Goal: Task Accomplishment & Management: Use online tool/utility

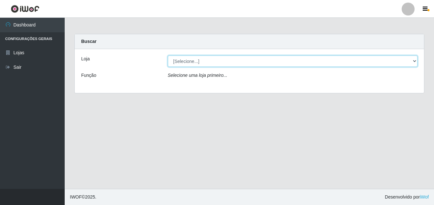
click at [222, 63] on select "[Selecione...] Ajubá Mercado" at bounding box center [293, 61] width 250 height 11
select select "402"
click at [168, 56] on select "[Selecione...] Ajubá Mercado" at bounding box center [293, 61] width 250 height 11
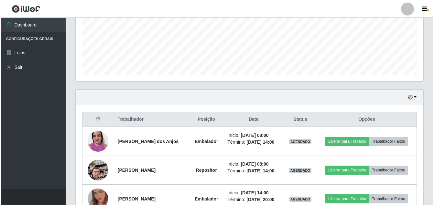
scroll to position [194, 0]
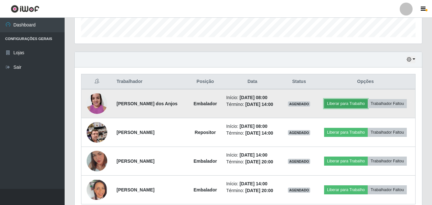
click at [368, 100] on button "Liberar para Trabalho" at bounding box center [346, 103] width 44 height 9
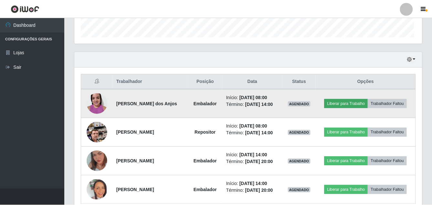
scroll to position [134, 344]
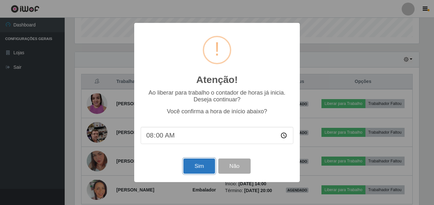
click at [198, 162] on button "Sim" at bounding box center [198, 166] width 31 height 15
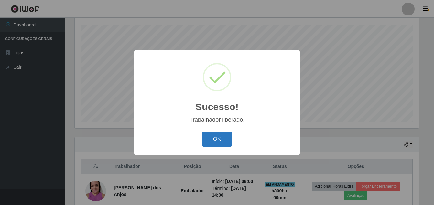
click at [219, 142] on button "OK" at bounding box center [217, 139] width 30 height 15
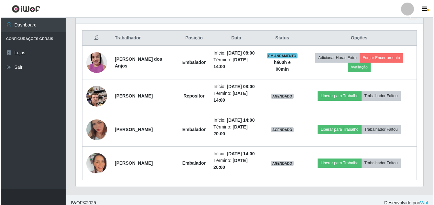
scroll to position [238, 0]
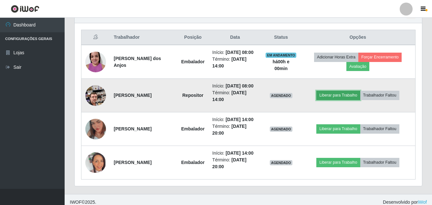
click at [344, 100] on button "Liberar para Trabalho" at bounding box center [338, 95] width 44 height 9
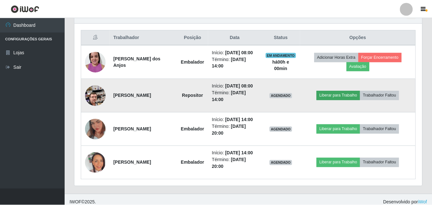
scroll to position [134, 344]
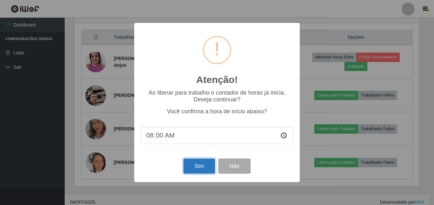
click at [202, 168] on button "Sim" at bounding box center [198, 166] width 31 height 15
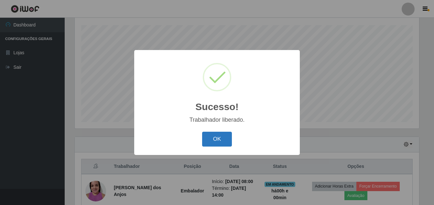
click at [212, 140] on button "OK" at bounding box center [217, 139] width 30 height 15
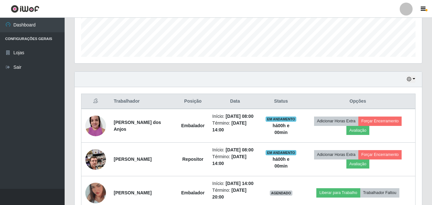
scroll to position [173, 0]
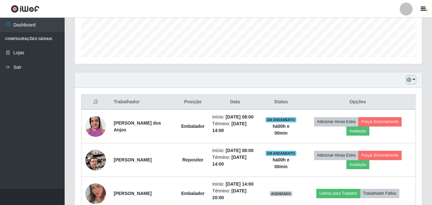
click at [410, 79] on icon "button" at bounding box center [409, 80] width 5 height 5
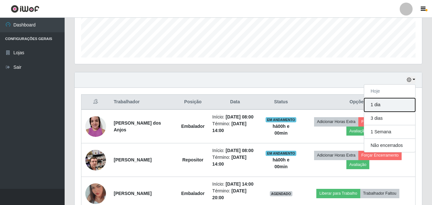
click at [385, 103] on button "1 dia" at bounding box center [389, 105] width 51 height 14
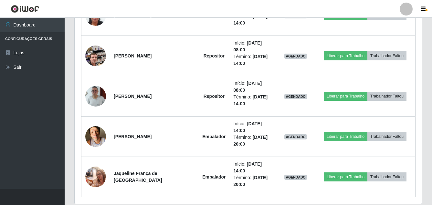
scroll to position [464, 0]
